Goal: Task Accomplishment & Management: Complete application form

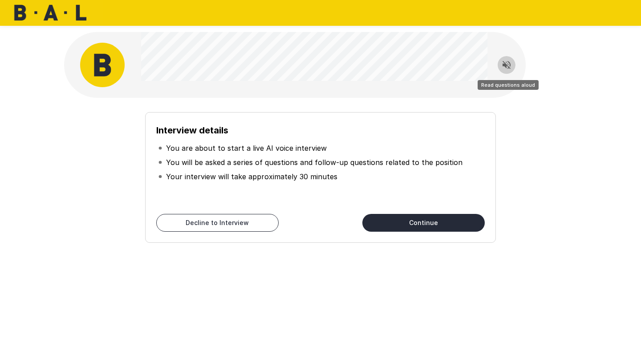
click at [512, 59] on button "Read questions aloud" at bounding box center [507, 65] width 18 height 18
click at [418, 222] on button "Continue" at bounding box center [423, 223] width 122 height 18
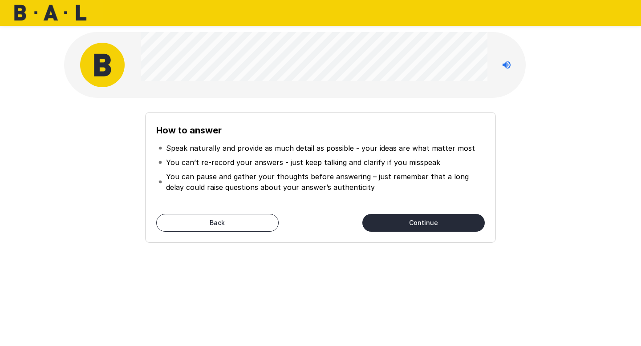
click at [418, 222] on button "Continue" at bounding box center [423, 223] width 122 height 18
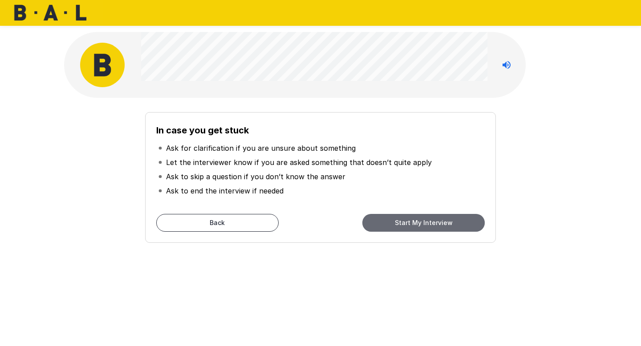
click at [418, 221] on button "Start My Interview" at bounding box center [423, 223] width 122 height 18
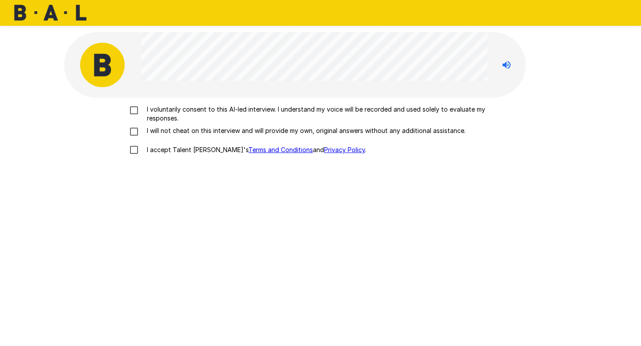
click at [161, 118] on p "I voluntarily consent to this AI-led interview. I understand my voice will be r…" at bounding box center [329, 114] width 373 height 18
click at [166, 132] on p "I will not cheat on this interview and will provide my own, original answers wi…" at bounding box center [304, 130] width 322 height 9
click at [166, 151] on p "I accept Talent Llama's Terms and Conditions and Privacy Policy ." at bounding box center [254, 150] width 223 height 9
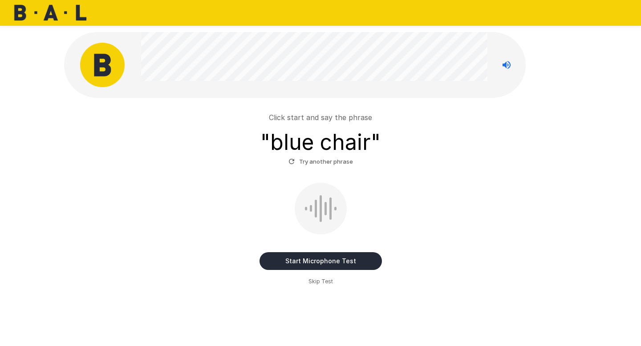
click at [341, 262] on button "Start Microphone Test" at bounding box center [321, 261] width 122 height 18
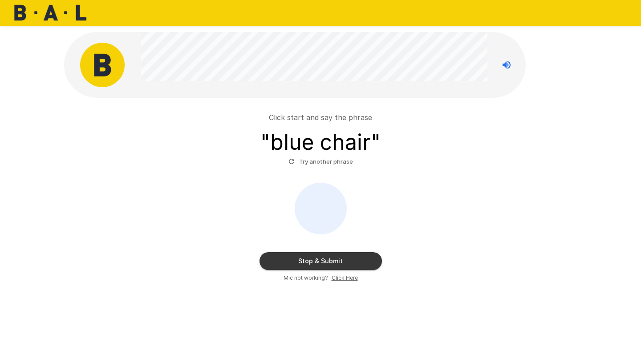
click at [341, 262] on button "Stop & Submit" at bounding box center [321, 261] width 122 height 18
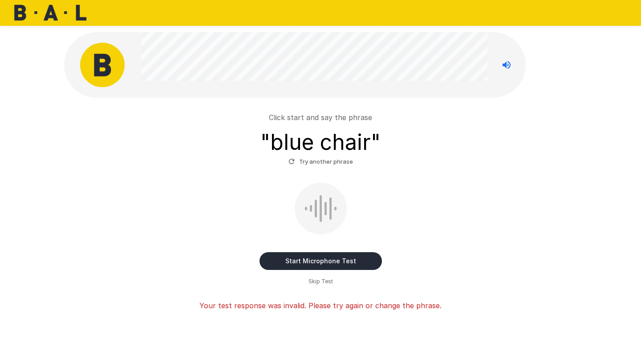
click at [341, 262] on button "Start Microphone Test" at bounding box center [321, 261] width 122 height 18
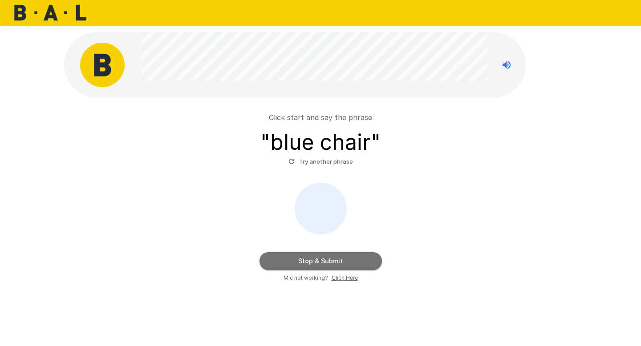
click at [341, 261] on button "Stop & Submit" at bounding box center [321, 261] width 122 height 18
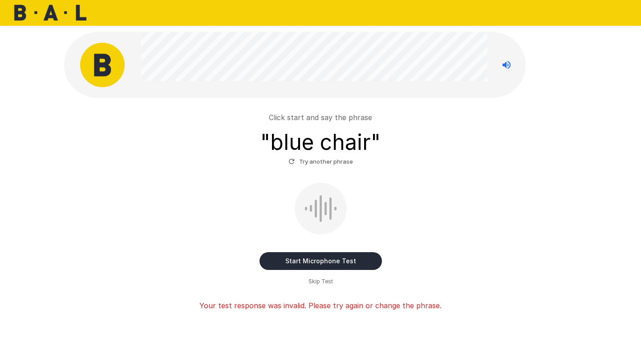
click at [341, 261] on button "Start Microphone Test" at bounding box center [321, 261] width 122 height 18
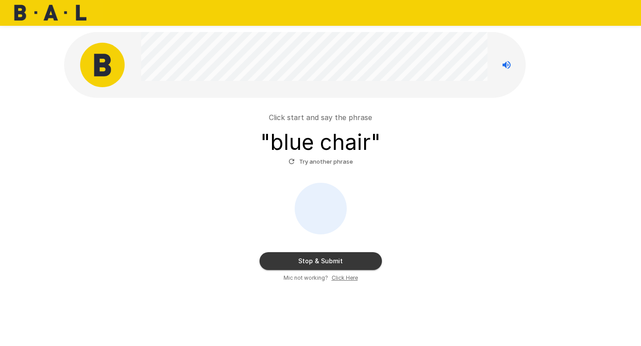
click at [341, 261] on button "Stop & Submit" at bounding box center [321, 261] width 122 height 18
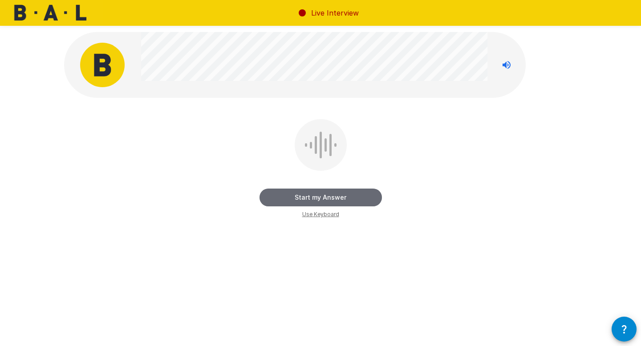
click at [333, 194] on button "Start my Answer" at bounding box center [321, 198] width 122 height 18
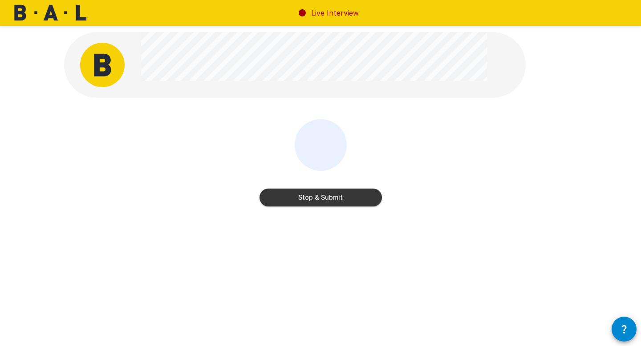
click at [333, 194] on button "Stop & Submit" at bounding box center [321, 198] width 122 height 18
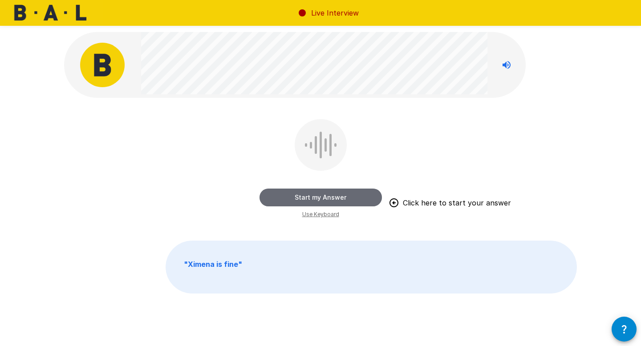
click at [333, 194] on button "Start my Answer" at bounding box center [321, 198] width 122 height 18
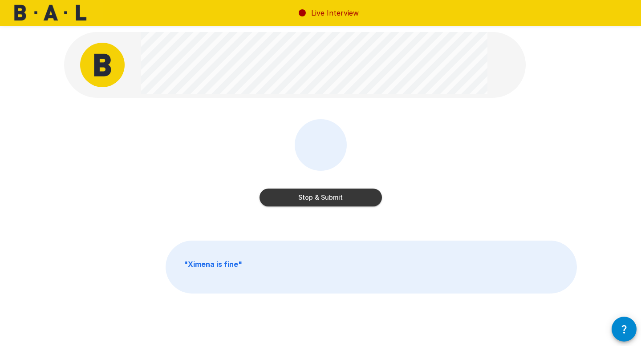
click at [333, 194] on button "Stop & Submit" at bounding box center [321, 198] width 122 height 18
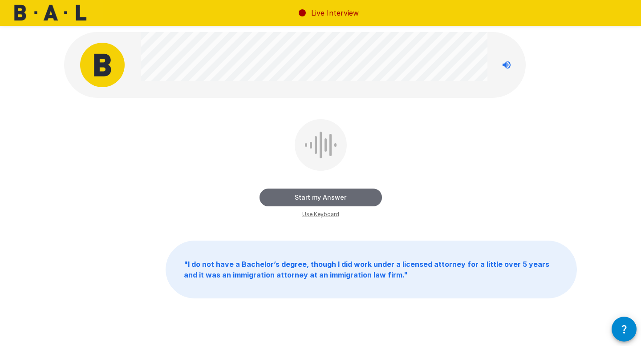
click at [330, 197] on button "Start my Answer" at bounding box center [321, 198] width 122 height 18
click at [330, 197] on button "Stop & Submit" at bounding box center [321, 198] width 122 height 18
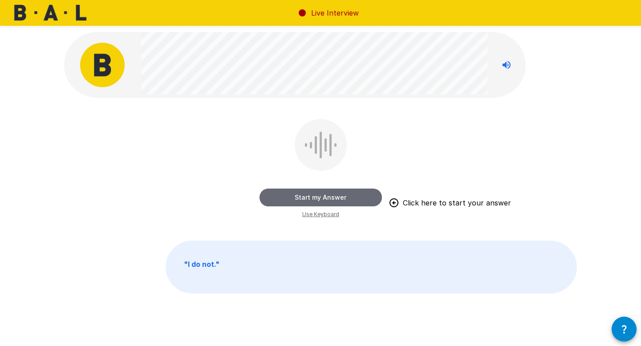
click at [330, 197] on button "Start my Answer" at bounding box center [321, 198] width 122 height 18
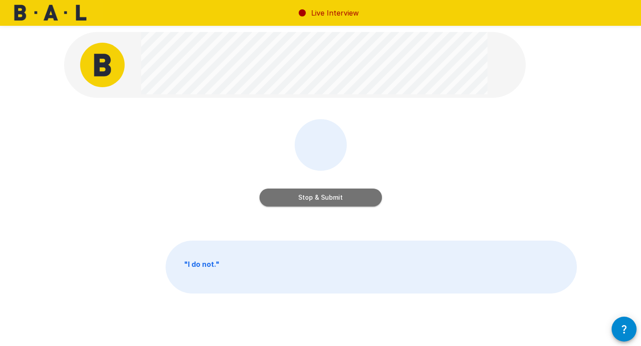
click at [330, 196] on button "Stop & Submit" at bounding box center [321, 198] width 122 height 18
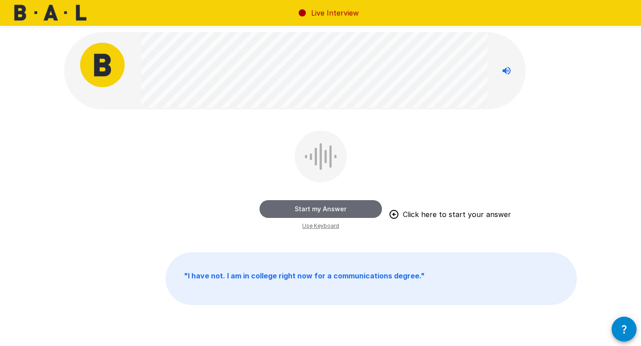
click at [329, 207] on button "Start my Answer" at bounding box center [321, 209] width 122 height 18
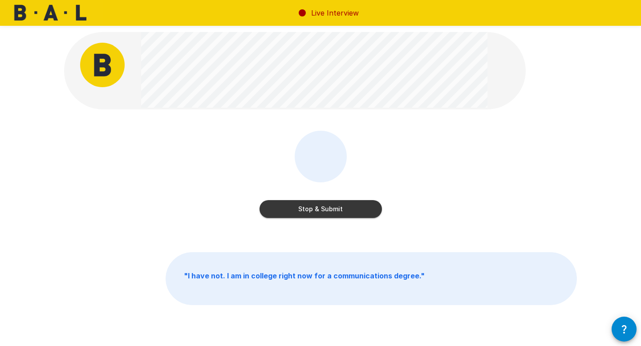
click at [329, 207] on button "Stop & Submit" at bounding box center [321, 209] width 122 height 18
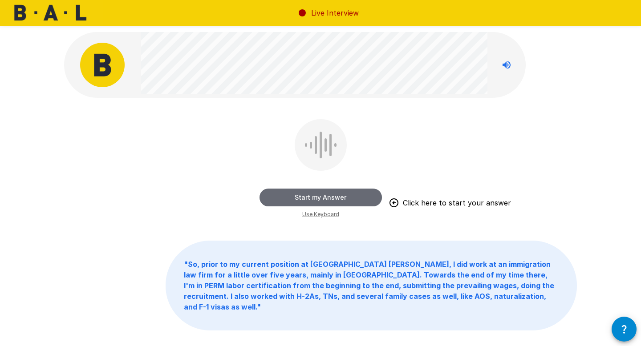
click at [323, 199] on button "Start my Answer" at bounding box center [321, 198] width 122 height 18
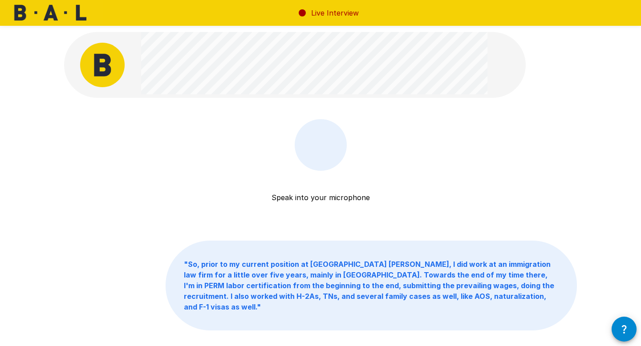
click at [343, 162] on div "Speak into your microphone Stop & Submit" at bounding box center [321, 180] width 122 height 123
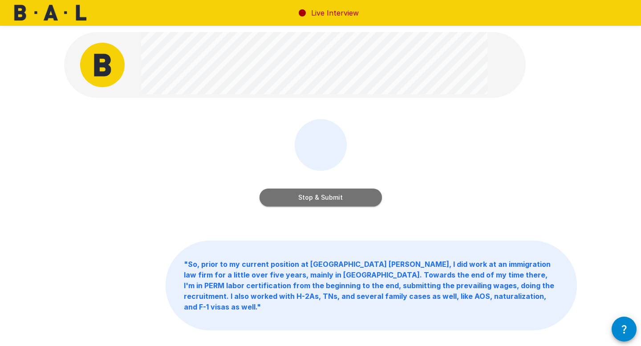
click at [350, 191] on button "Stop & Submit" at bounding box center [321, 198] width 122 height 18
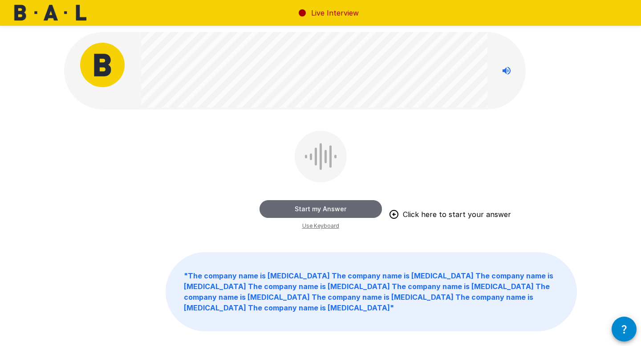
click at [350, 207] on button "Start my Answer" at bounding box center [321, 209] width 122 height 18
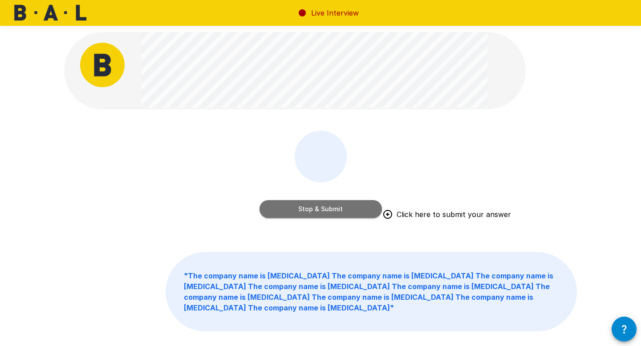
click at [350, 207] on button "Stop & Submit" at bounding box center [321, 209] width 122 height 18
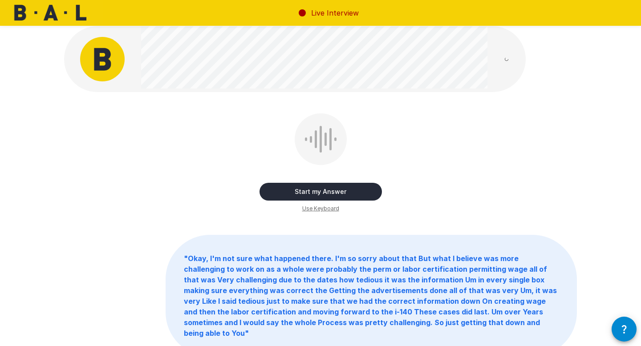
scroll to position [8, 0]
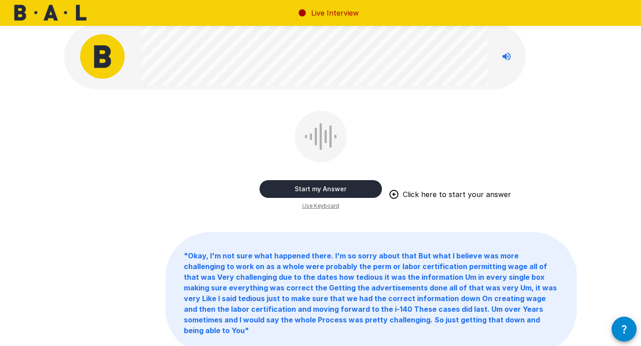
click at [306, 189] on button "Start my Answer" at bounding box center [321, 189] width 122 height 18
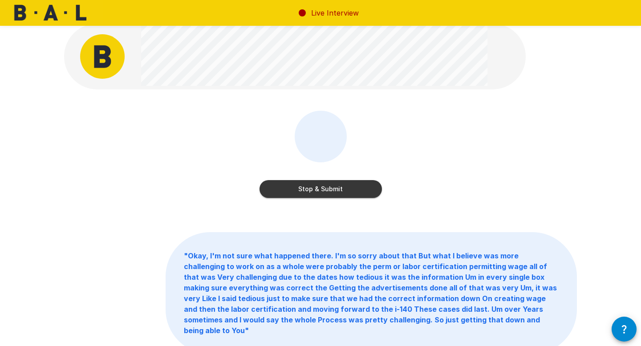
click at [306, 189] on button "Stop & Submit" at bounding box center [321, 189] width 122 height 18
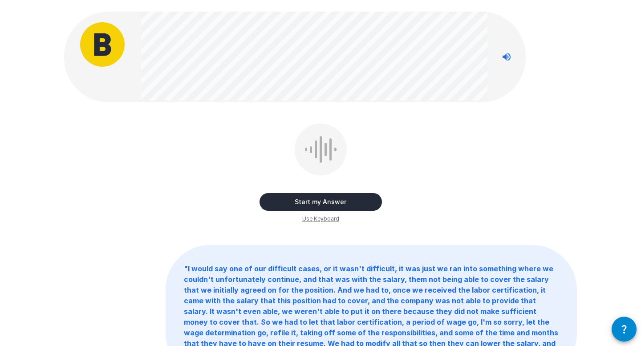
scroll to position [0, 0]
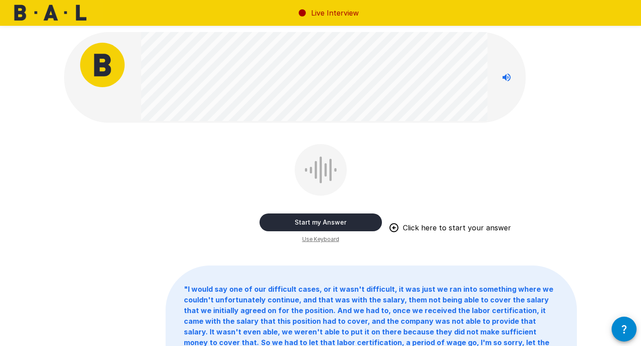
click at [348, 216] on button "Start my Answer" at bounding box center [321, 223] width 122 height 18
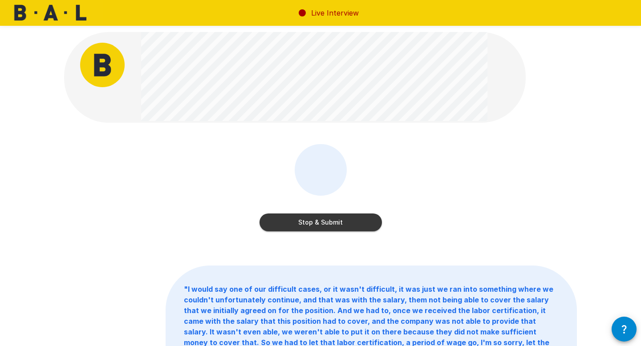
click at [348, 216] on button "Stop & Submit" at bounding box center [321, 223] width 122 height 18
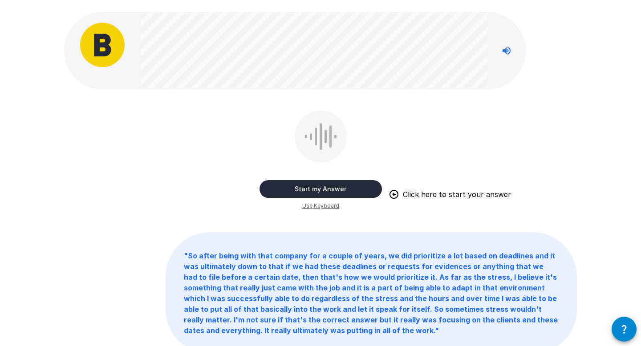
scroll to position [17, 0]
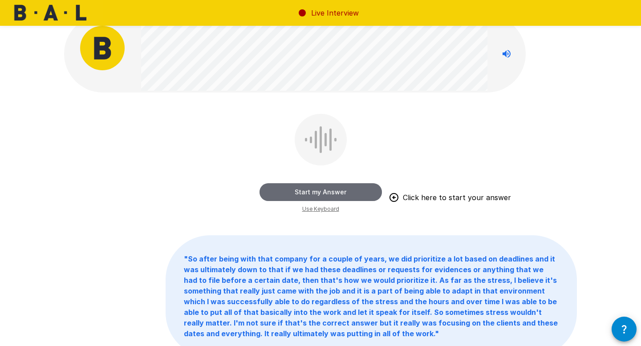
click at [347, 192] on button "Start my Answer" at bounding box center [321, 192] width 122 height 18
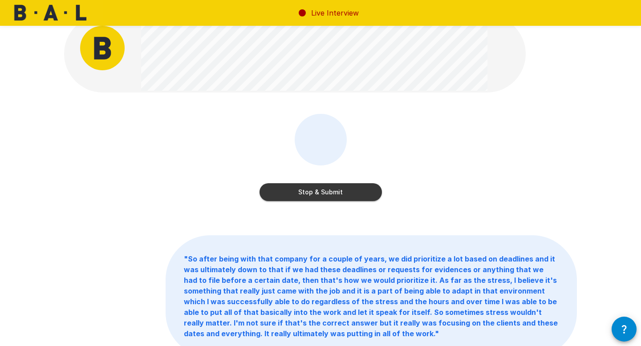
click at [347, 192] on button "Stop & Submit" at bounding box center [321, 192] width 122 height 18
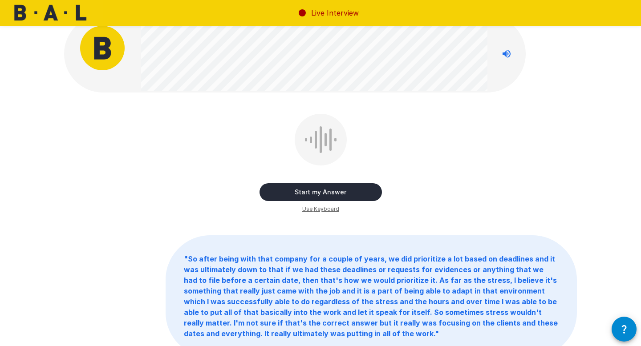
scroll to position [0, 0]
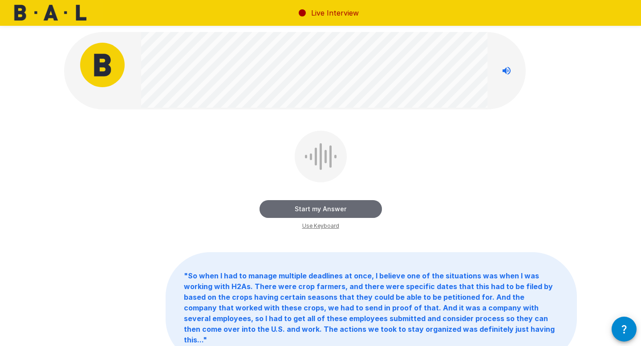
click at [341, 209] on button "Start my Answer" at bounding box center [321, 209] width 122 height 18
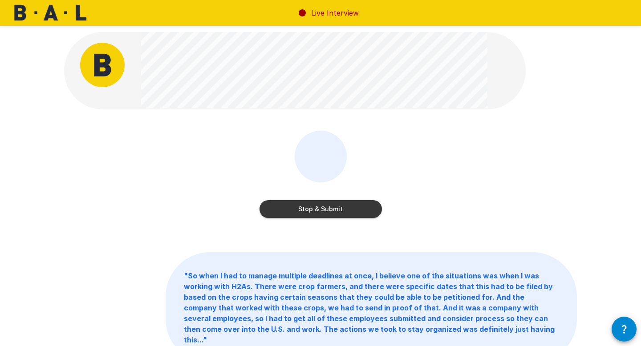
click at [341, 209] on button "Stop & Submit" at bounding box center [321, 209] width 122 height 18
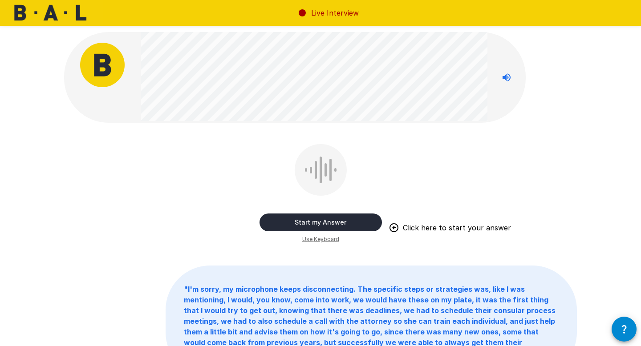
click at [337, 221] on button "Start my Answer" at bounding box center [321, 223] width 122 height 18
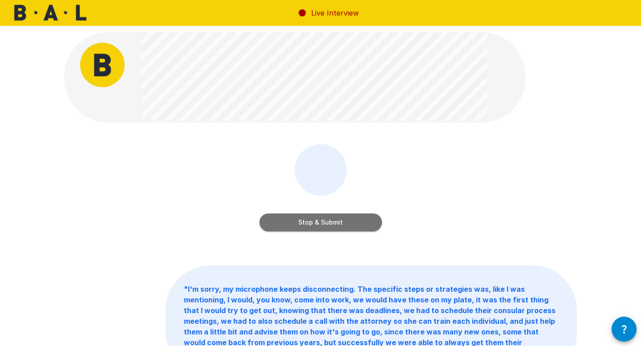
click at [337, 220] on button "Stop & Submit" at bounding box center [321, 223] width 122 height 18
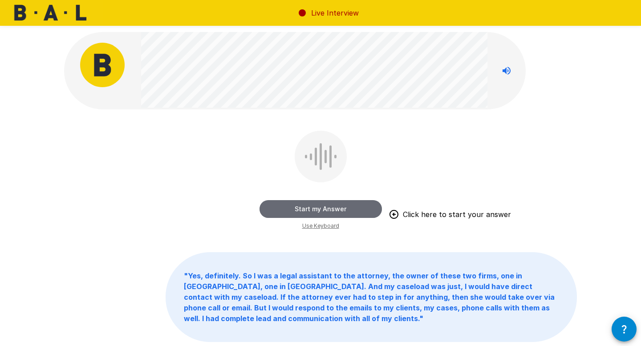
click at [373, 211] on button "Start my Answer" at bounding box center [321, 209] width 122 height 18
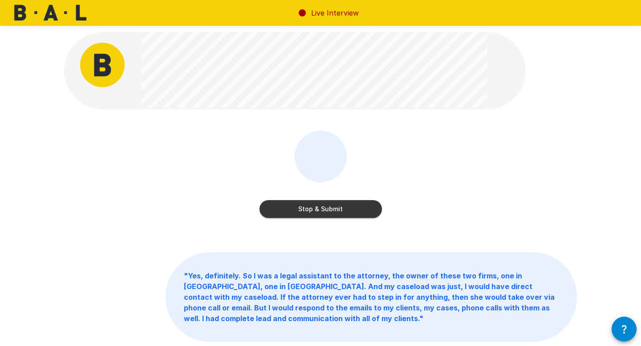
click at [373, 211] on button "Stop & Submit" at bounding box center [321, 209] width 122 height 18
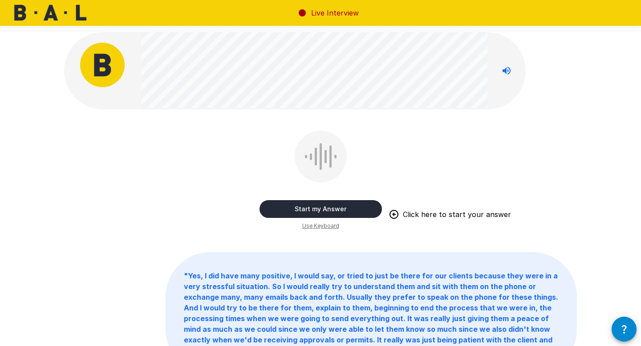
click at [373, 211] on button "Start my Answer" at bounding box center [321, 209] width 122 height 18
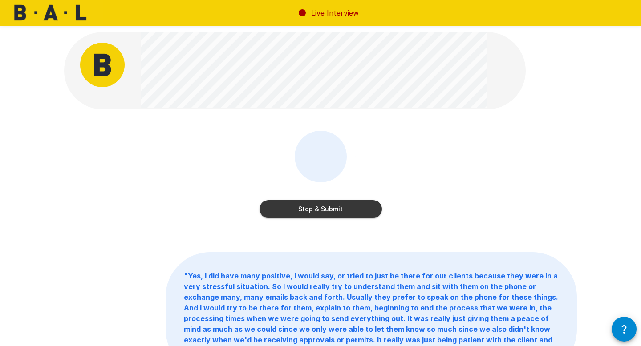
click at [373, 211] on button "Stop & Submit" at bounding box center [321, 209] width 122 height 18
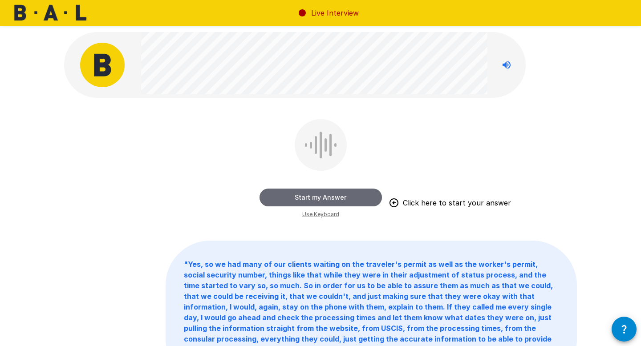
click at [353, 198] on button "Start my Answer" at bounding box center [321, 198] width 122 height 18
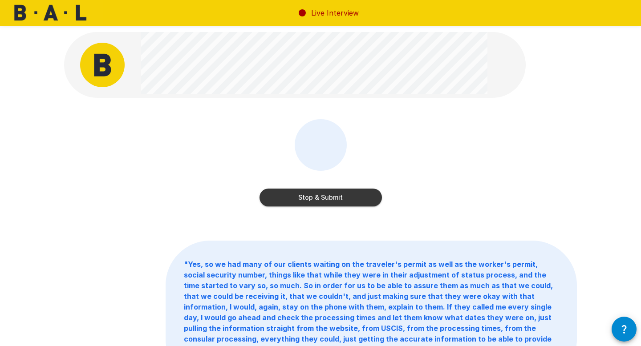
click at [353, 199] on button "Stop & Submit" at bounding box center [321, 198] width 122 height 18
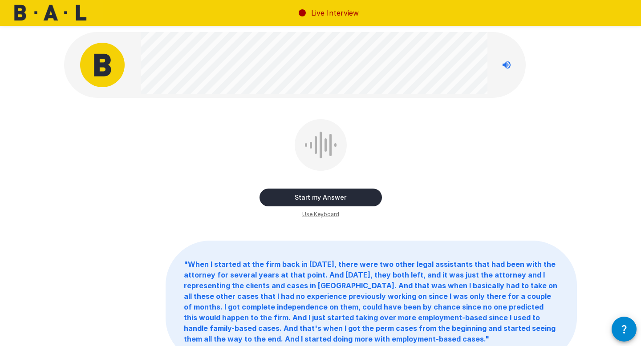
click at [353, 199] on button "Start my Answer" at bounding box center [321, 198] width 122 height 18
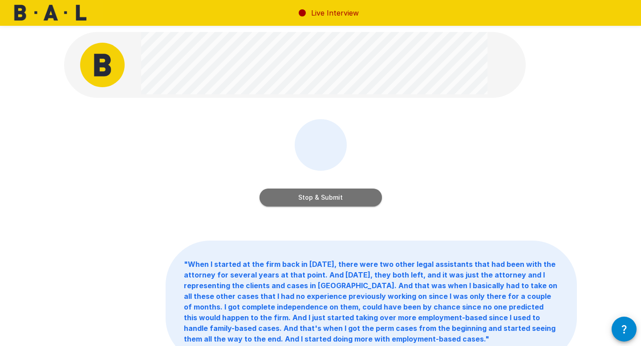
click at [353, 199] on button "Stop & Submit" at bounding box center [321, 198] width 122 height 18
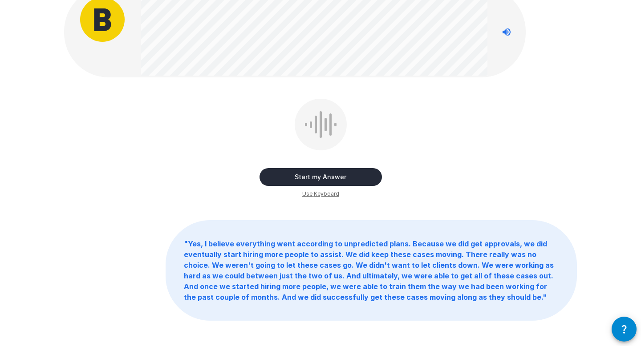
scroll to position [42, 0]
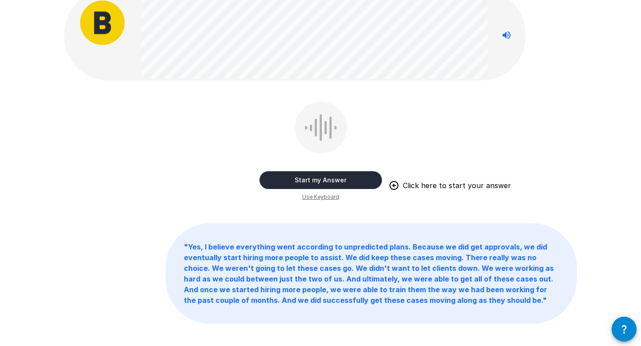
click at [293, 181] on button "Start my Answer" at bounding box center [321, 180] width 122 height 18
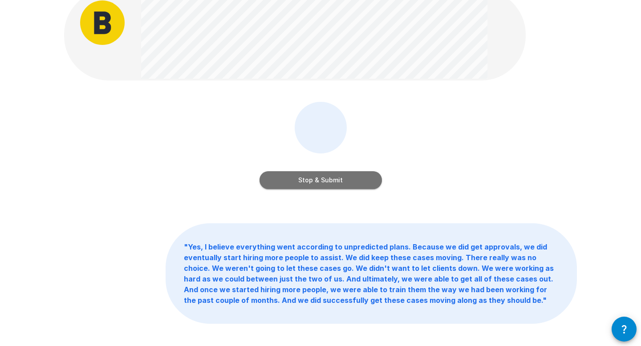
click at [293, 181] on button "Stop & Submit" at bounding box center [321, 180] width 122 height 18
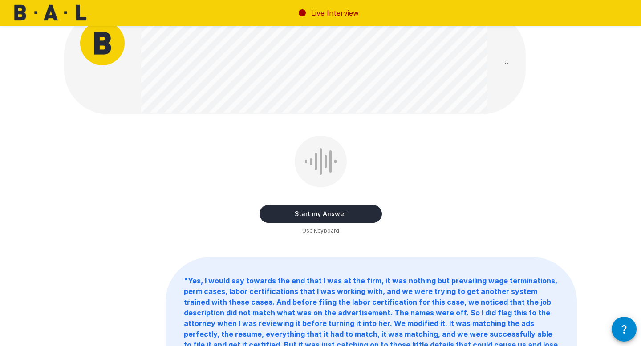
scroll to position [22, 0]
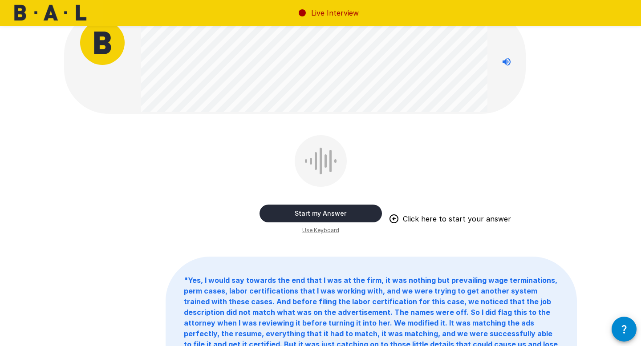
click at [305, 211] on button "Start my Answer" at bounding box center [321, 214] width 122 height 18
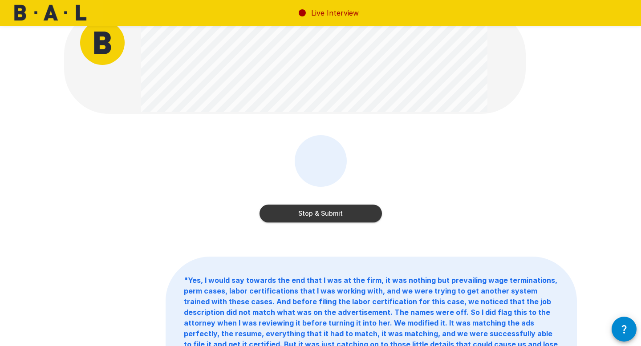
click at [342, 214] on button "Stop & Submit" at bounding box center [321, 214] width 122 height 18
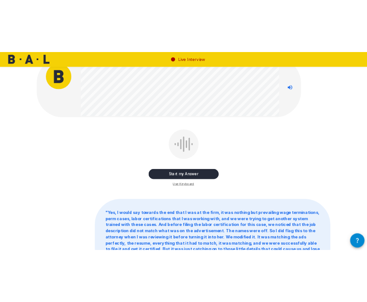
scroll to position [0, 0]
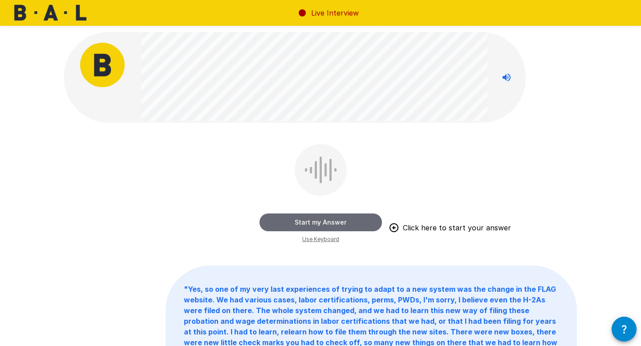
click at [305, 222] on button "Start my Answer" at bounding box center [321, 223] width 122 height 18
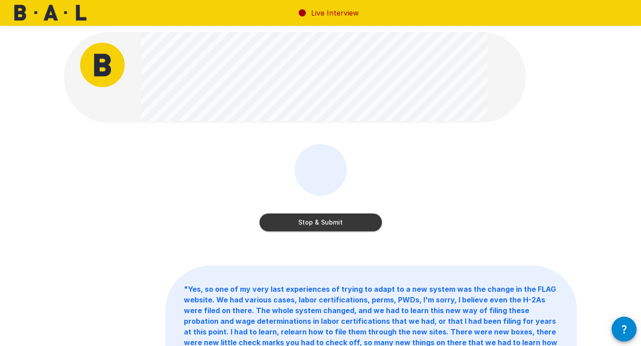
click at [305, 222] on button "Stop & Submit" at bounding box center [321, 223] width 122 height 18
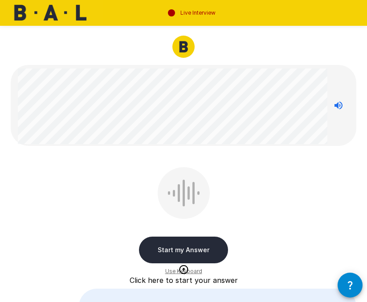
click at [188, 252] on button "Start my Answer" at bounding box center [183, 250] width 89 height 27
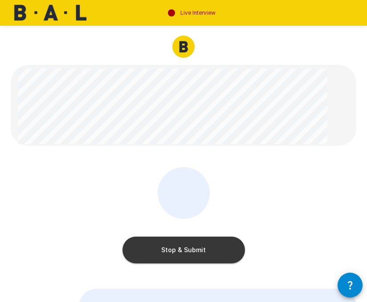
click at [189, 247] on button "Stop & Submit" at bounding box center [183, 250] width 122 height 27
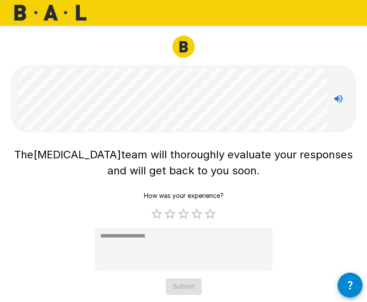
scroll to position [12, 0]
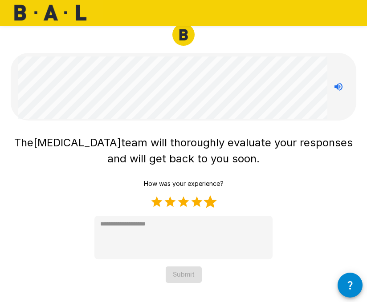
click at [210, 201] on label "5 Stars" at bounding box center [209, 201] width 13 height 13
type textarea "*"
click at [186, 274] on button "Submit" at bounding box center [184, 275] width 36 height 16
